Goal: Transaction & Acquisition: Download file/media

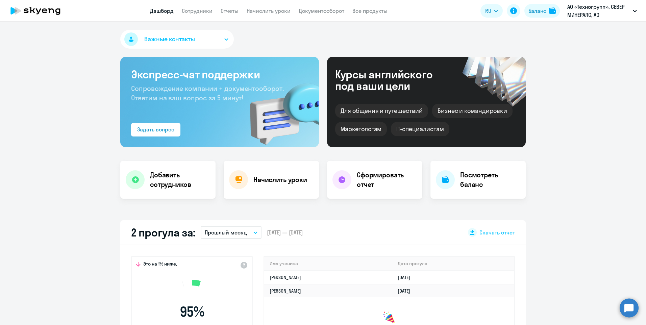
select select "30"
click at [227, 11] on link "Отчеты" at bounding box center [230, 10] width 18 height 7
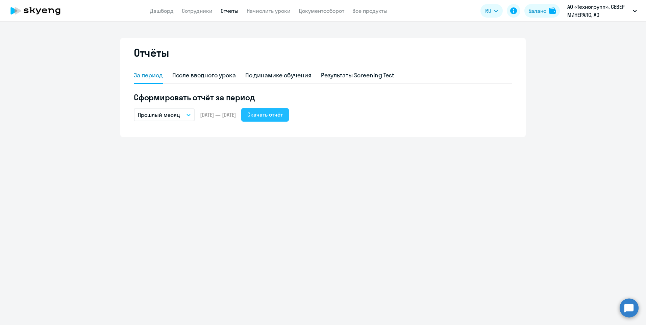
click at [289, 117] on button "Скачать отчёт" at bounding box center [265, 115] width 48 height 14
